Goal: Task Accomplishment & Management: Complete application form

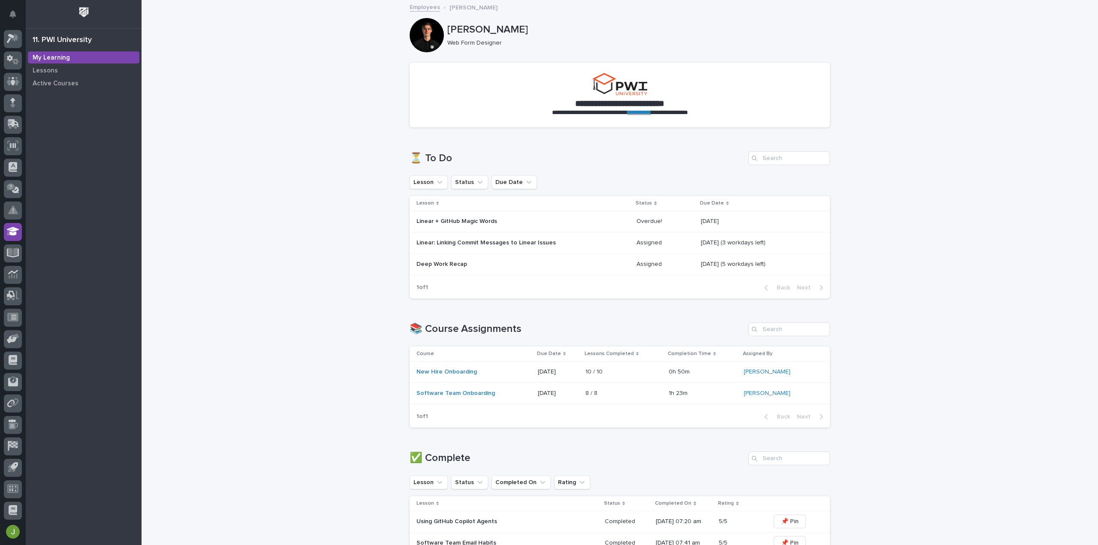
click at [734, 263] on p "[DATE] (5 workdays left)" at bounding box center [734, 263] width 66 height 9
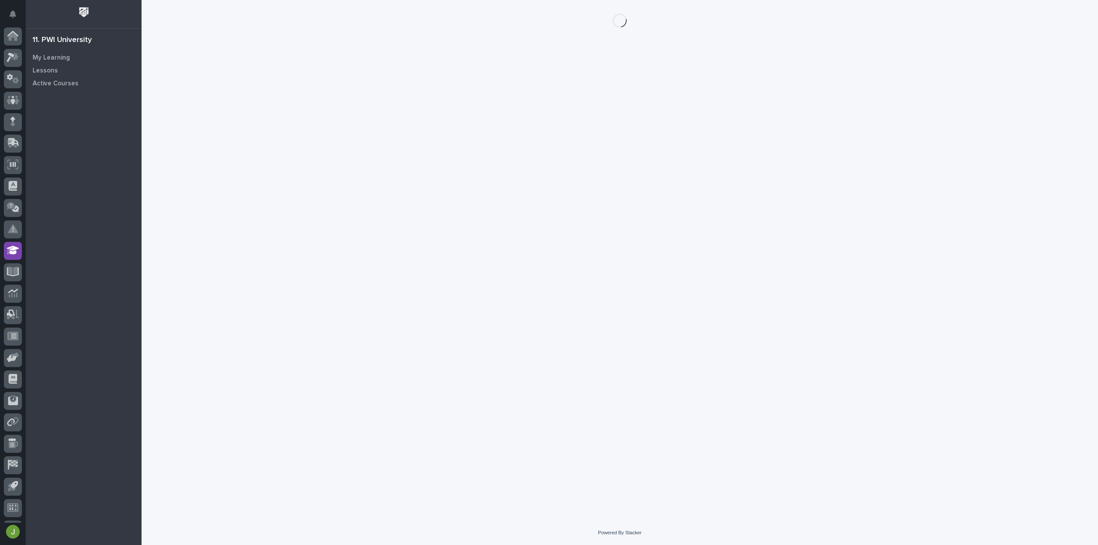
scroll to position [19, 0]
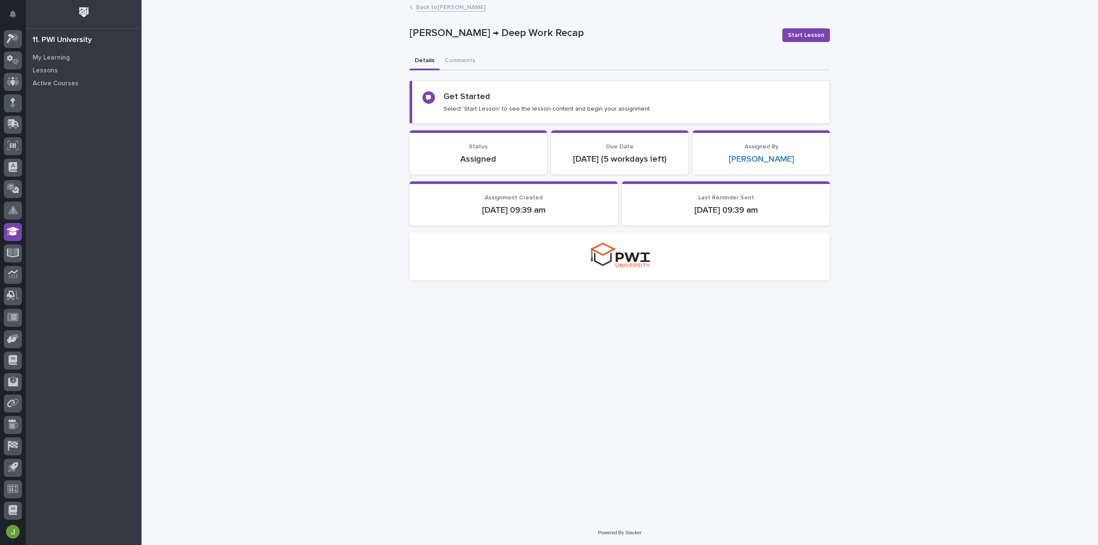
click at [880, 416] on div "Loading... Saving… Loading... Saving… [PERSON_NAME] → Deep Work Recap Start Les…" at bounding box center [620, 261] width 957 height 520
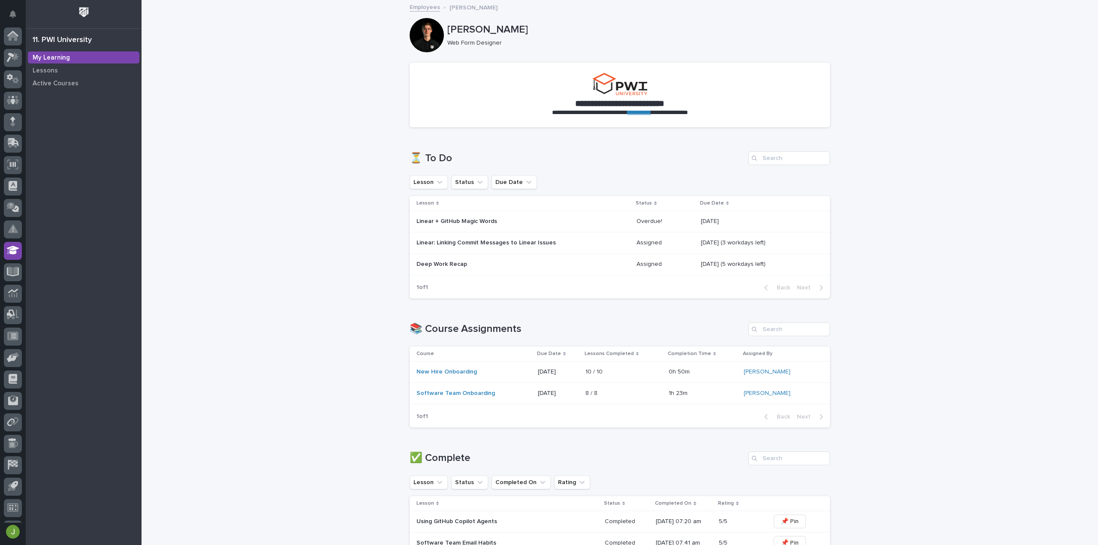
scroll to position [19, 0]
click at [667, 228] on div "Overdue! Overdue!" at bounding box center [665, 221] width 57 height 14
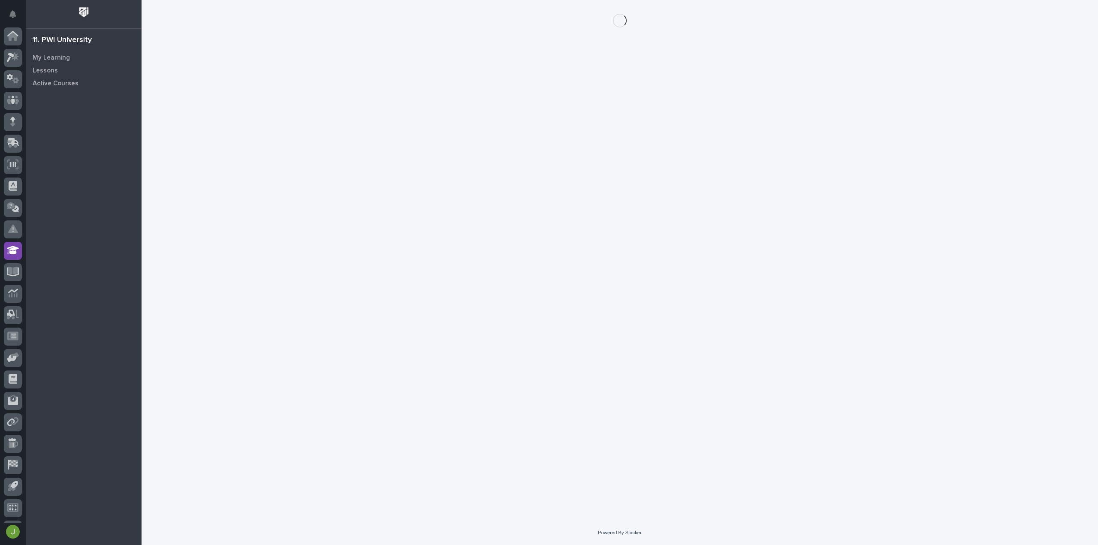
scroll to position [19, 0]
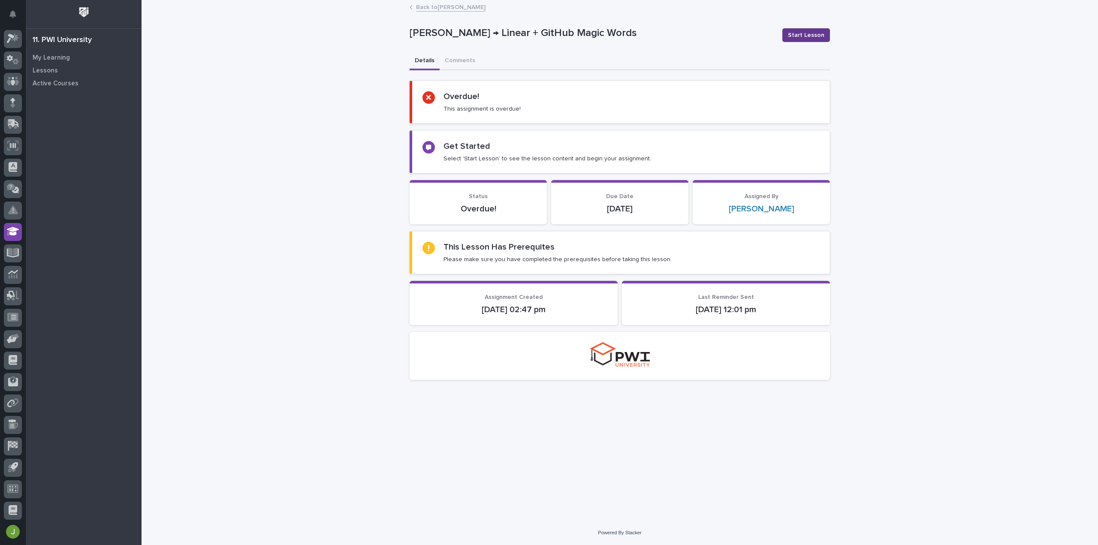
click at [800, 36] on span "Start Lesson" at bounding box center [806, 35] width 36 height 9
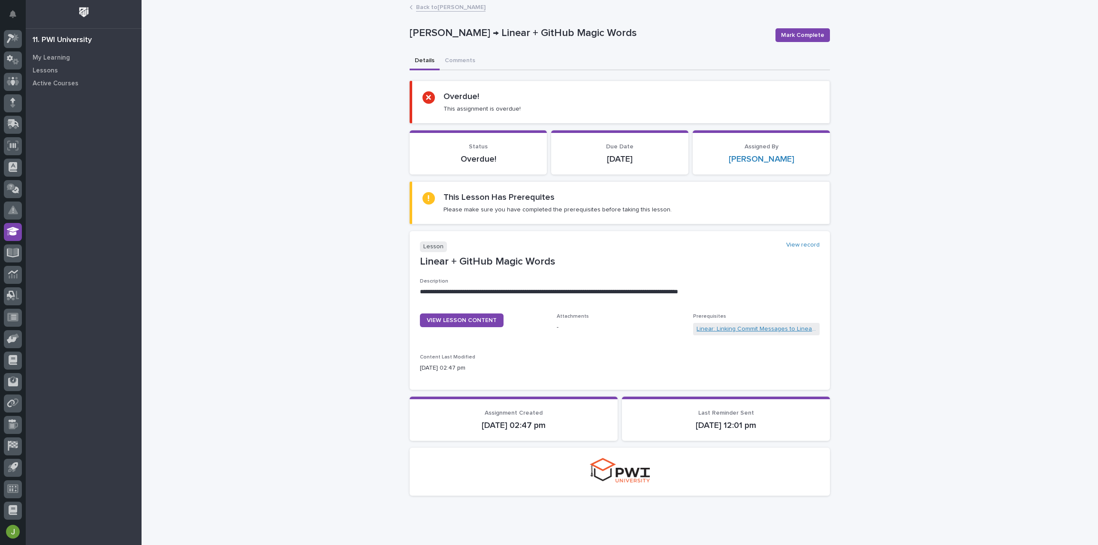
click at [715, 326] on link "Linear: Linking Commit Messages to Linear Issues" at bounding box center [757, 329] width 120 height 9
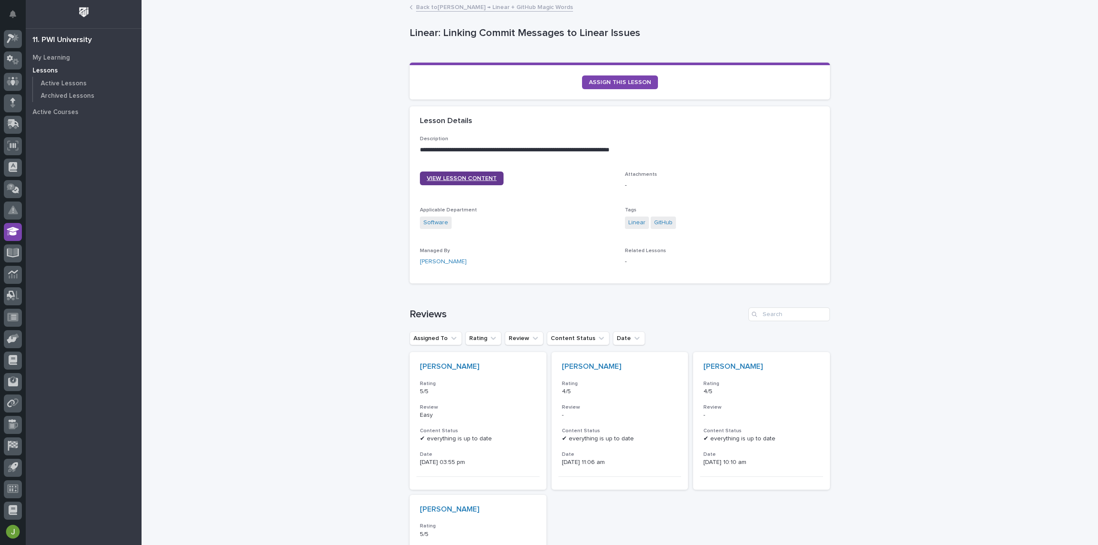
click at [467, 173] on link "VIEW LESSON CONTENT" at bounding box center [462, 179] width 84 height 14
click at [503, 5] on link "Back to [PERSON_NAME] → Linear + GitHub Magic Words" at bounding box center [494, 7] width 157 height 10
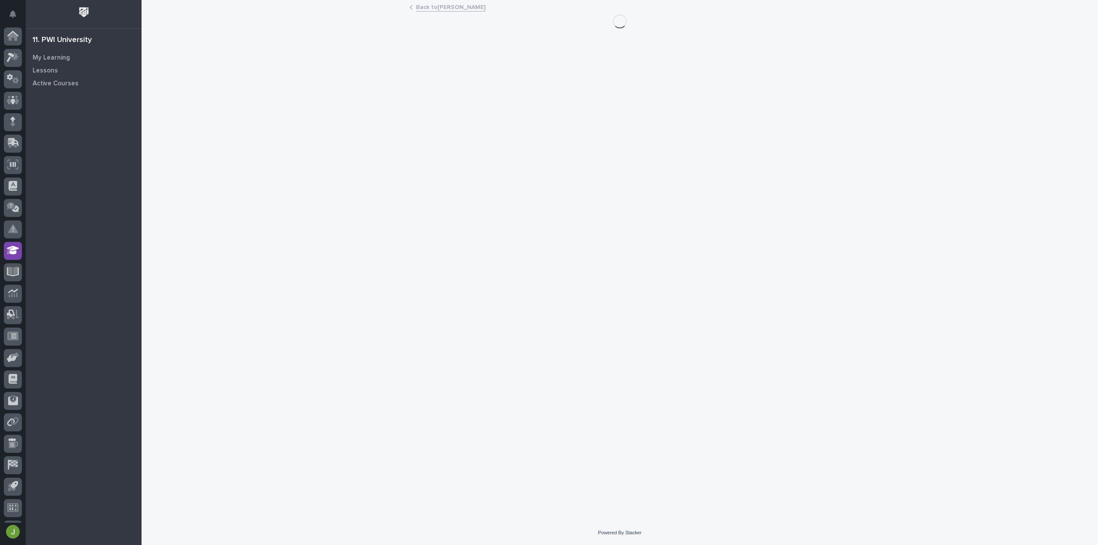
scroll to position [19, 0]
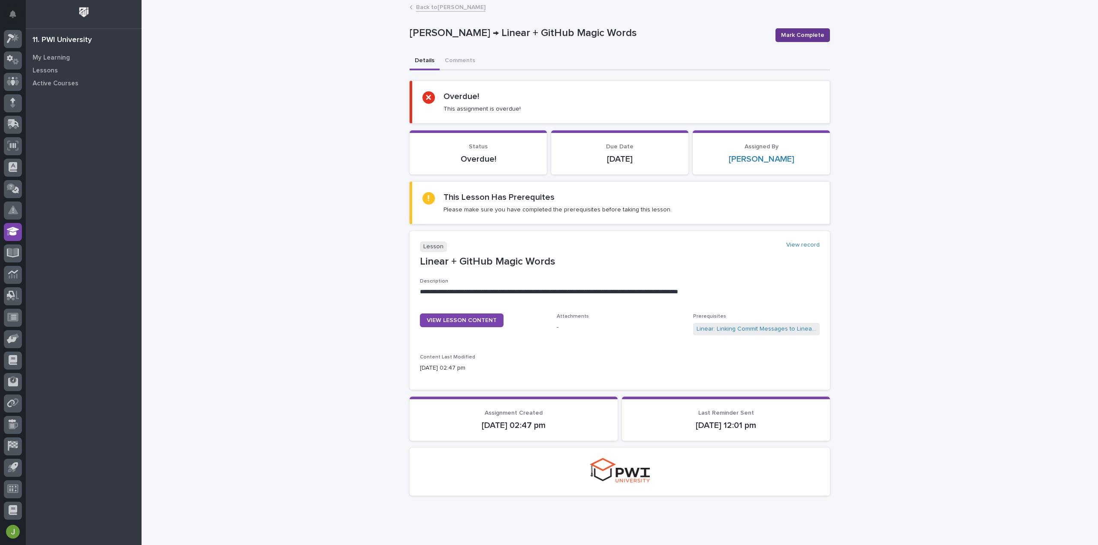
click at [799, 35] on span "Mark Complete" at bounding box center [802, 35] width 43 height 9
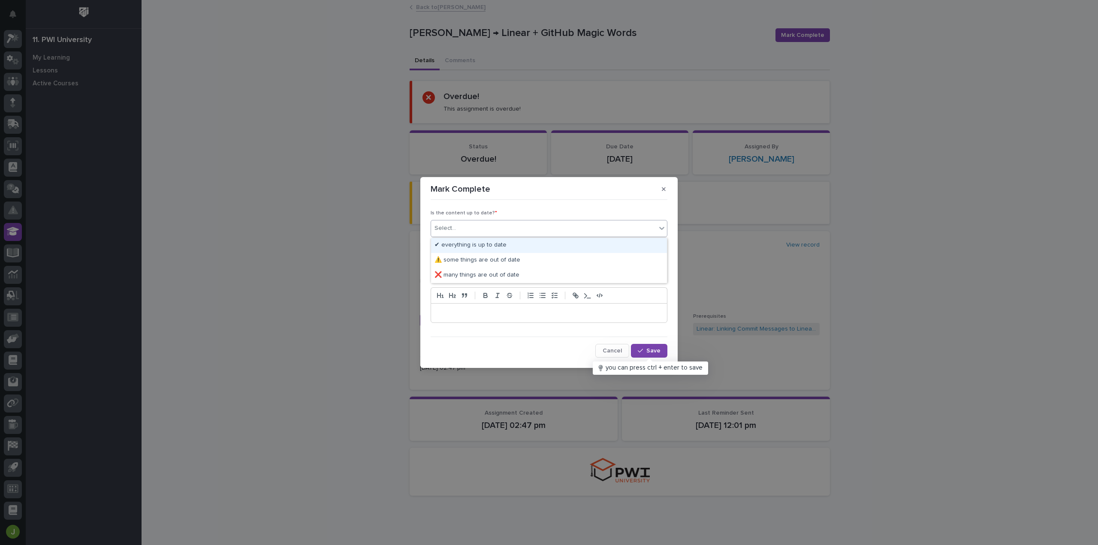
click at [628, 223] on div "Select..." at bounding box center [543, 228] width 225 height 14
click at [612, 250] on div "✔ everything is up to date" at bounding box center [549, 245] width 236 height 15
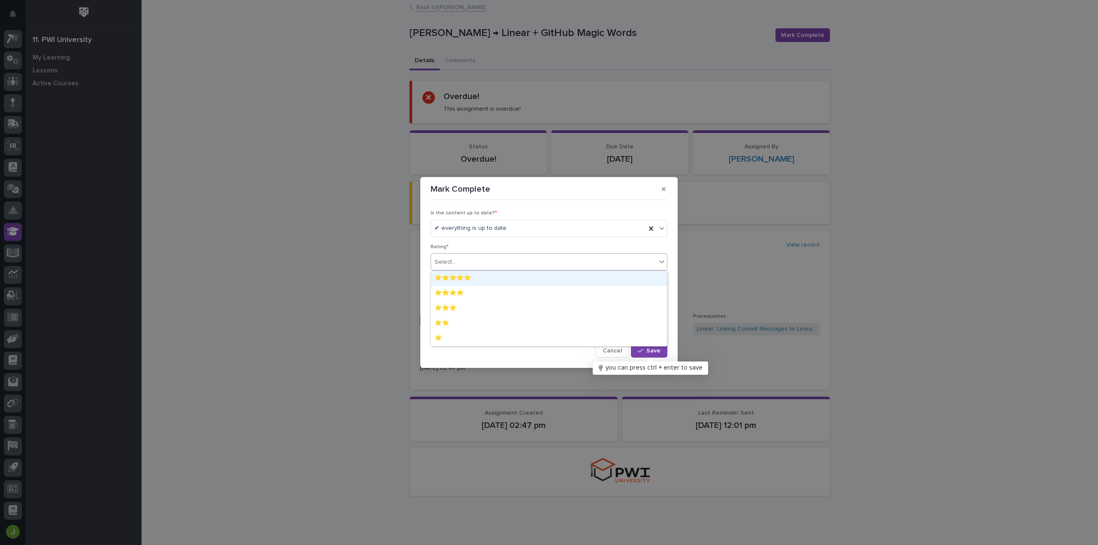
click at [593, 260] on div "Select..." at bounding box center [543, 262] width 225 height 14
click at [574, 278] on div "⭐⭐⭐⭐⭐" at bounding box center [549, 278] width 236 height 15
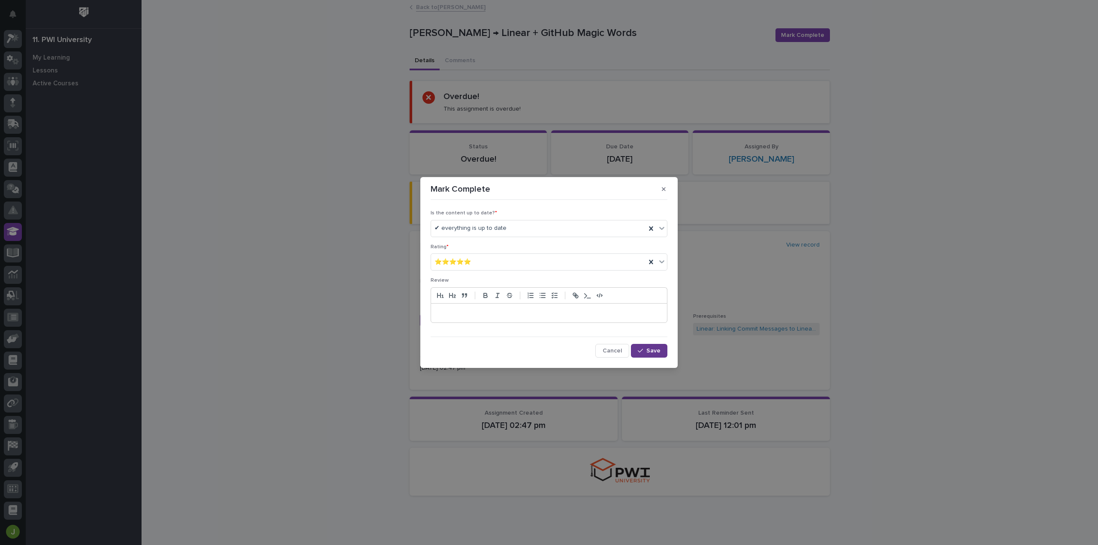
click at [649, 346] on button "Save" at bounding box center [649, 351] width 36 height 14
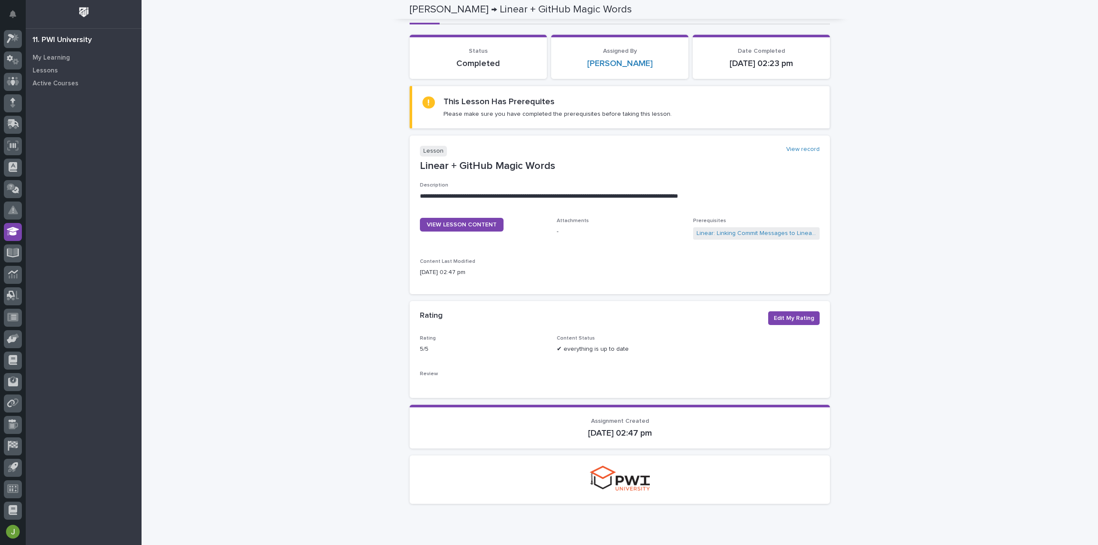
scroll to position [0, 0]
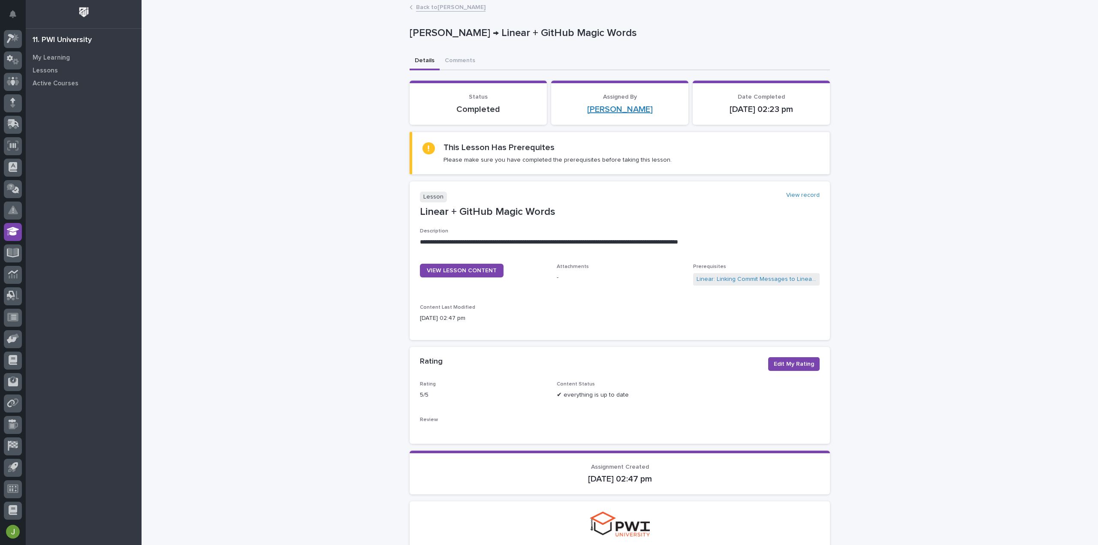
click at [608, 106] on link "[PERSON_NAME]" at bounding box center [620, 109] width 66 height 10
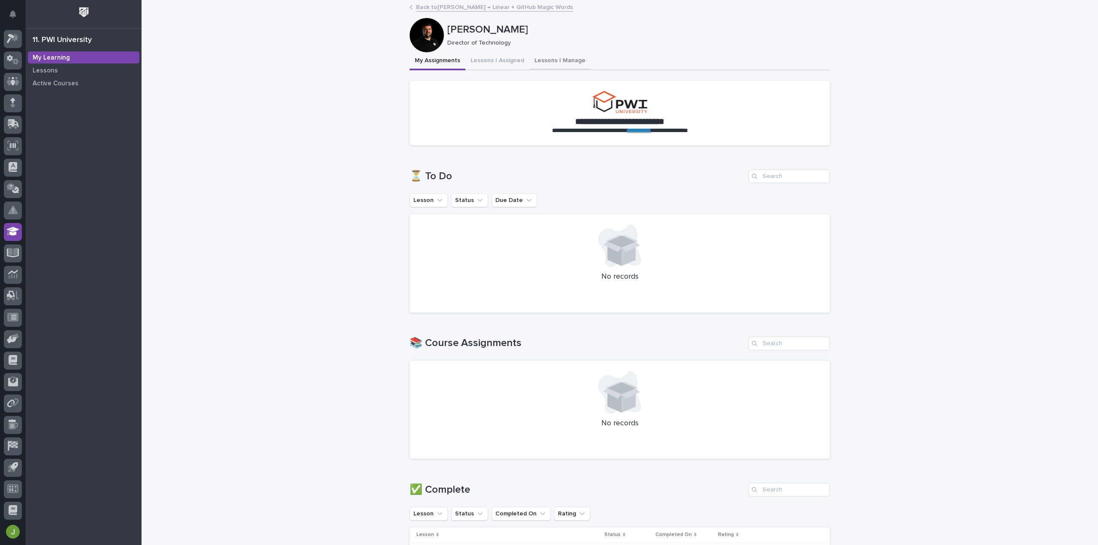
click at [546, 55] on button "Lessons I Manage" at bounding box center [559, 61] width 61 height 18
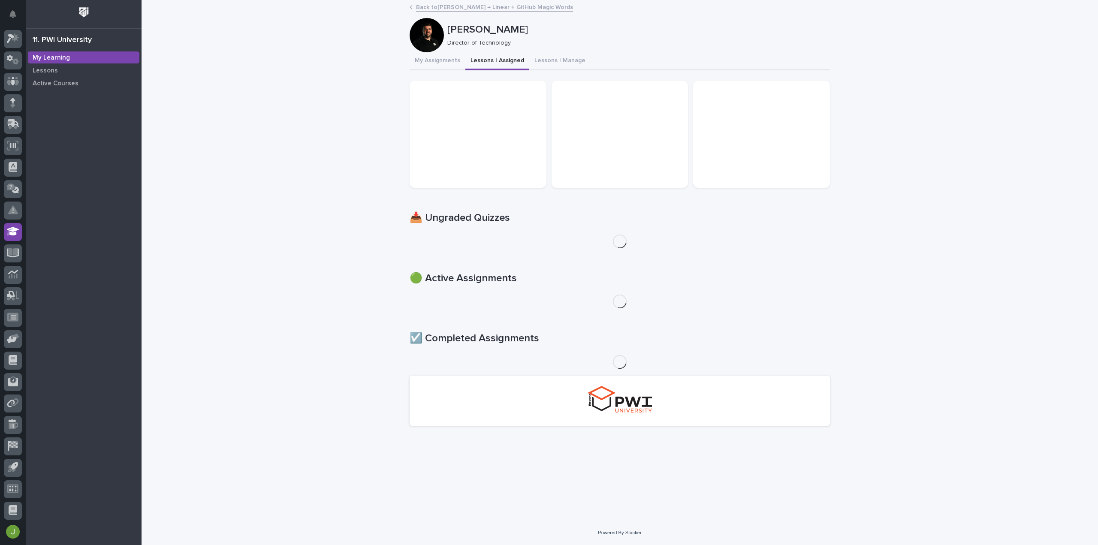
click at [501, 66] on button "Lessons I Assigned" at bounding box center [497, 61] width 64 height 18
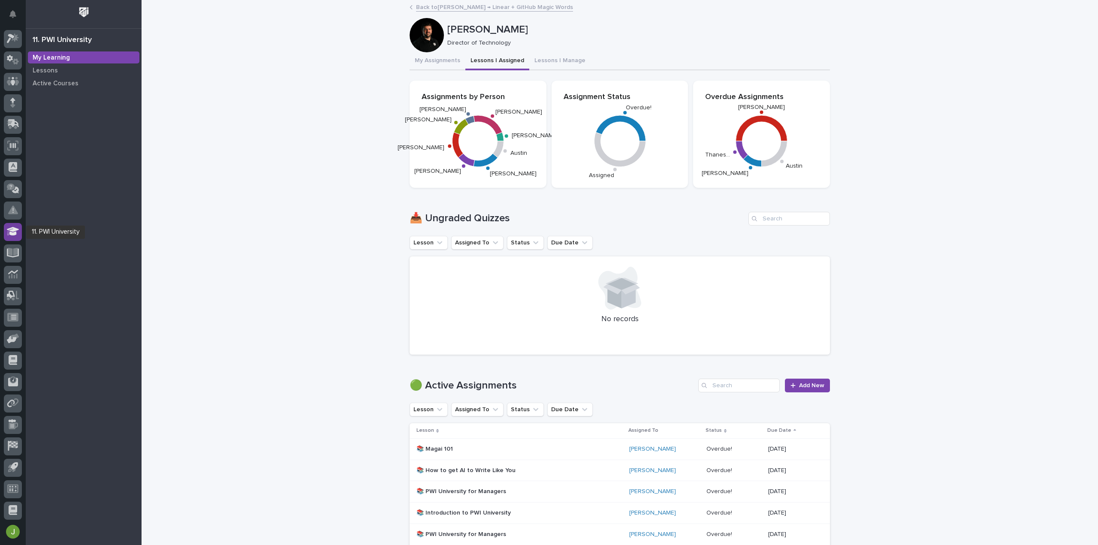
click at [15, 230] on icon at bounding box center [13, 231] width 12 height 9
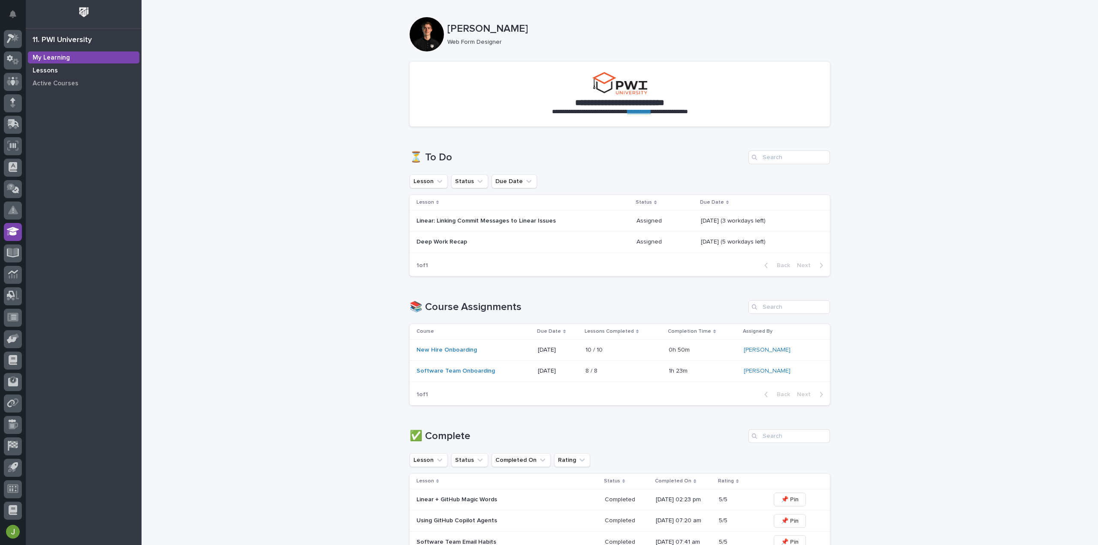
click at [76, 73] on div "Lessons" at bounding box center [84, 70] width 112 height 12
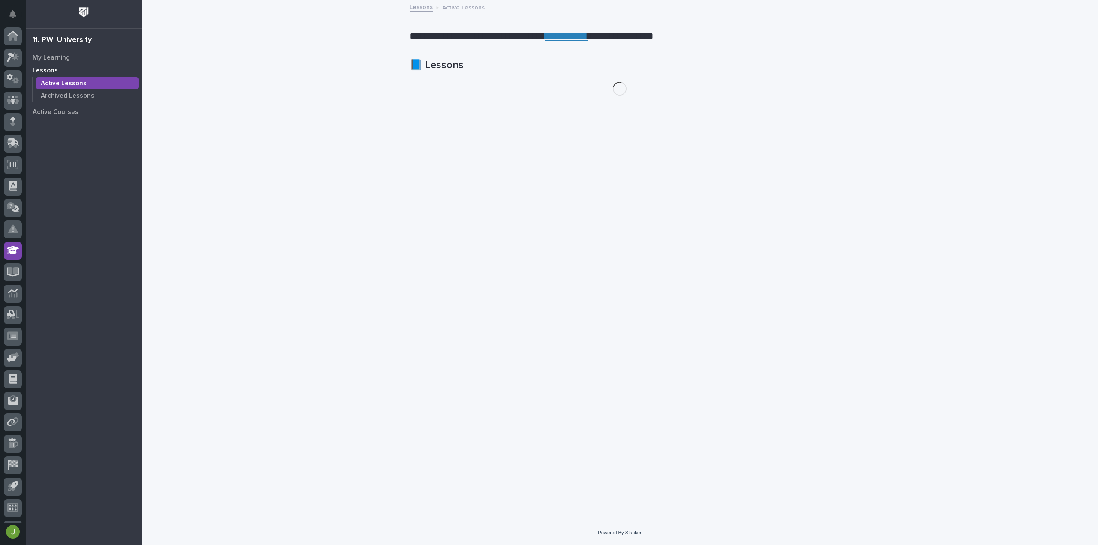
scroll to position [19, 0]
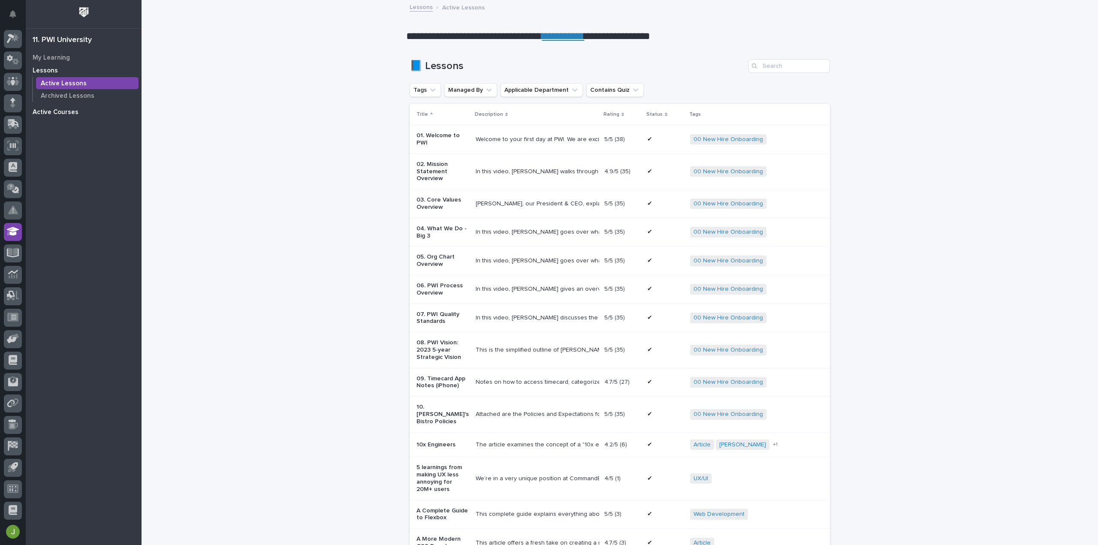
click at [68, 111] on p "Active Courses" at bounding box center [56, 113] width 46 height 8
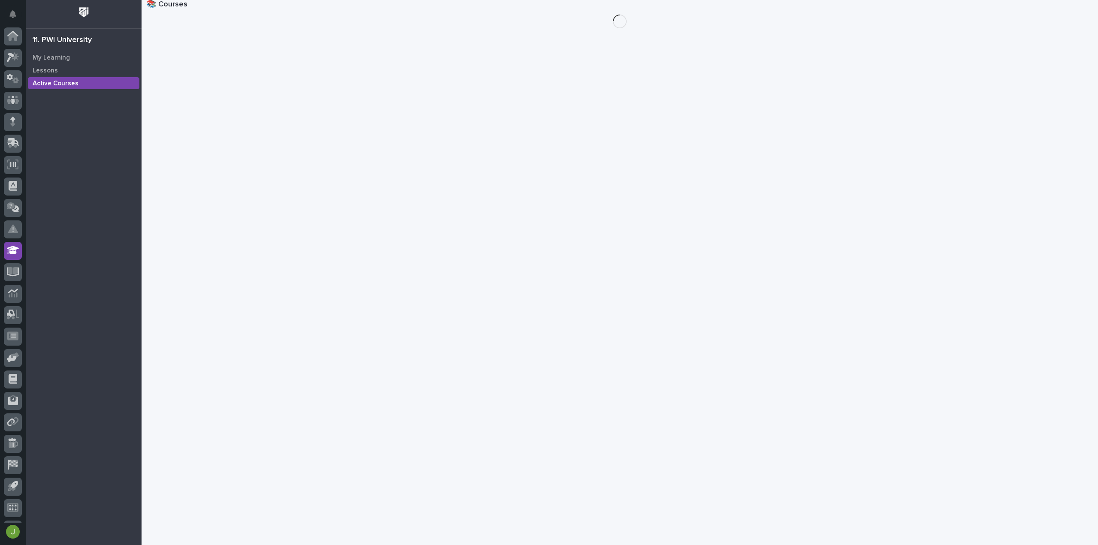
scroll to position [19, 0]
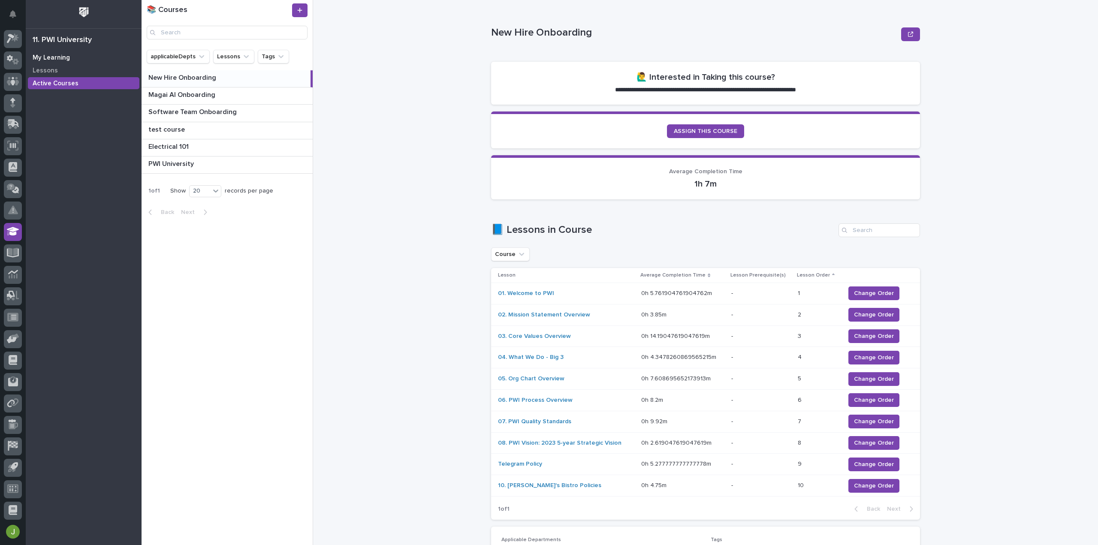
click at [68, 54] on div "My Learning" at bounding box center [84, 57] width 112 height 12
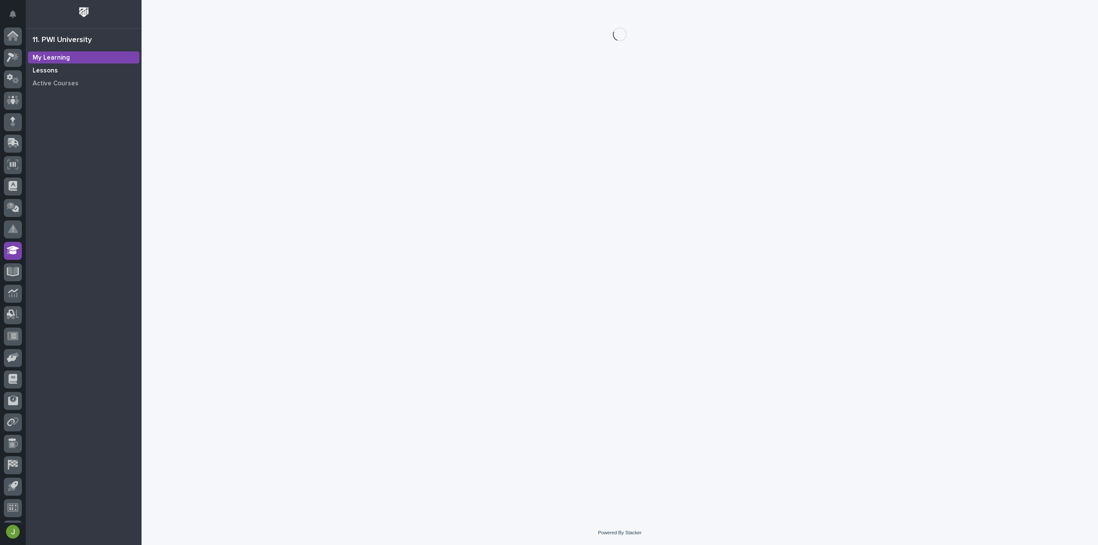
scroll to position [19, 0]
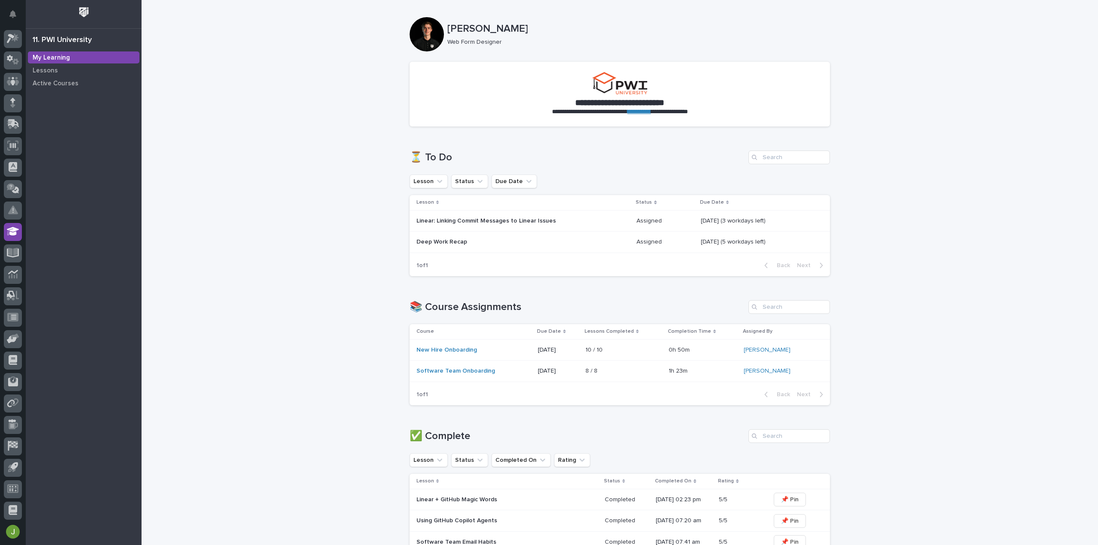
click at [577, 219] on div "Linear: Linking Commit Messages to Linear Issues" at bounding box center [523, 221] width 213 height 14
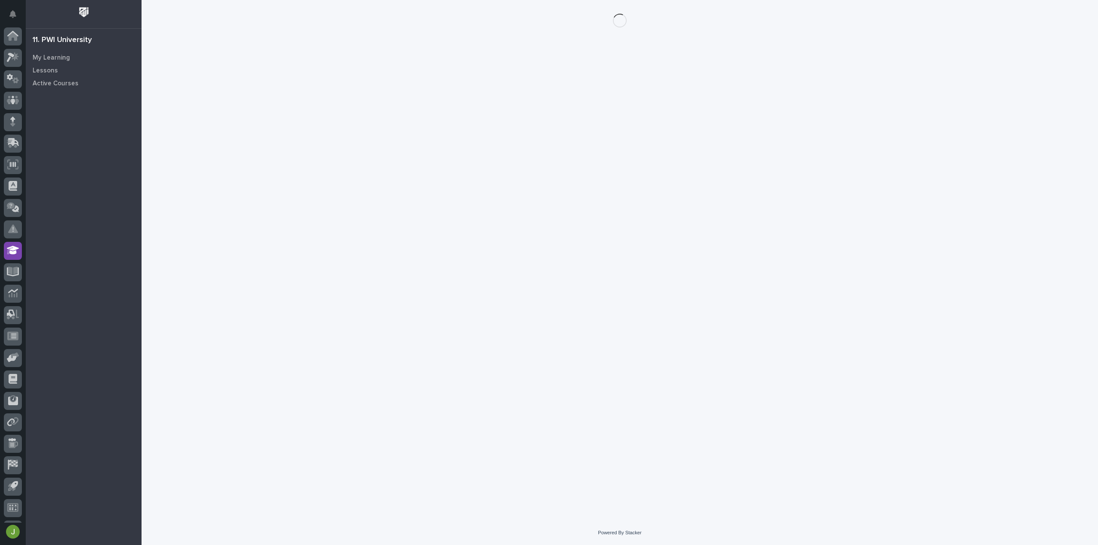
scroll to position [19, 0]
